Goal: Navigation & Orientation: Find specific page/section

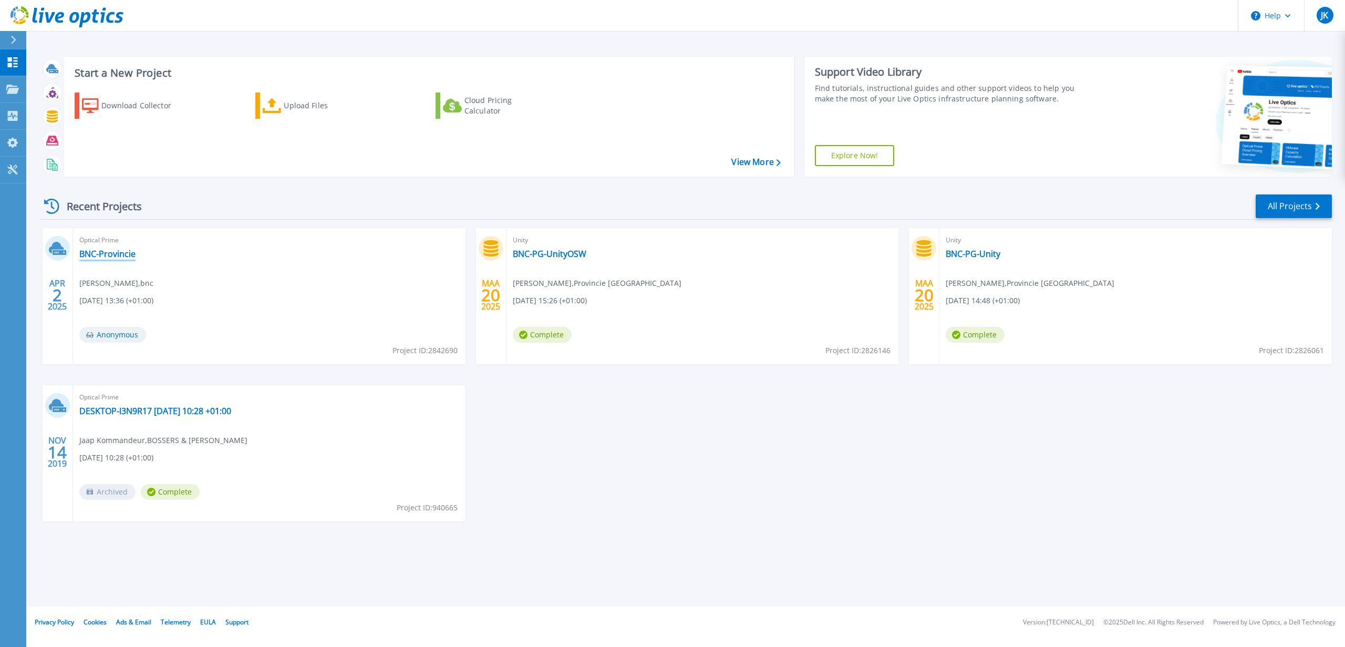
click at [109, 255] on link "BNC-Provincie" at bounding box center [107, 254] width 56 height 11
click at [558, 253] on link "BNC-PG-UnityOSW" at bounding box center [550, 254] width 74 height 11
